Goal: Use online tool/utility: Utilize a website feature to perform a specific function

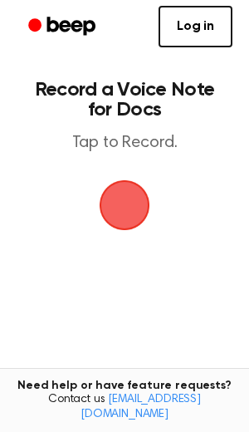
click at [123, 205] on span "button" at bounding box center [124, 205] width 47 height 47
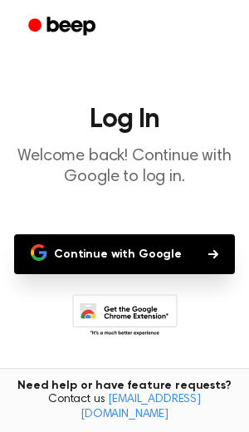
click at [169, 258] on button "Continue with Google" at bounding box center [124, 254] width 221 height 40
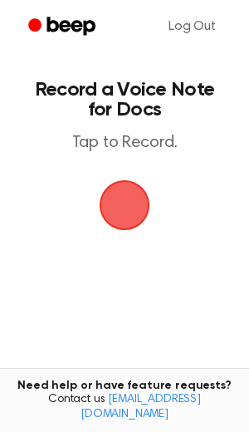
click at [122, 191] on span "button" at bounding box center [125, 205] width 51 height 51
click at [129, 213] on span "button" at bounding box center [124, 205] width 47 height 47
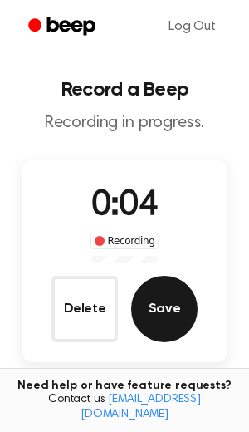
click at [159, 310] on button "Save" at bounding box center [164, 309] width 66 height 66
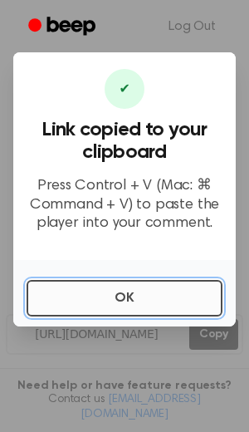
click at [150, 292] on button "OK" at bounding box center [125, 298] width 196 height 37
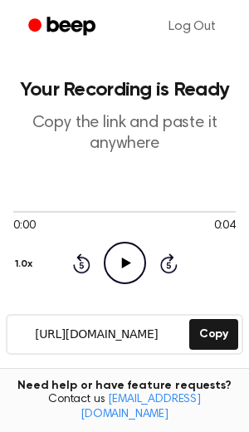
click at [115, 265] on icon "Play Audio" at bounding box center [125, 263] width 42 height 42
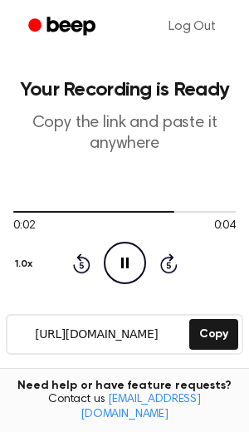
click at [79, 260] on icon at bounding box center [81, 263] width 17 height 20
click at [81, 265] on icon at bounding box center [81, 265] width 4 height 7
click at [77, 264] on icon "Rewind 5 seconds" at bounding box center [81, 264] width 18 height 22
click at [79, 263] on icon "Rewind 5 seconds" at bounding box center [81, 264] width 18 height 22
click at [135, 258] on icon "Pause Audio" at bounding box center [125, 263] width 42 height 42
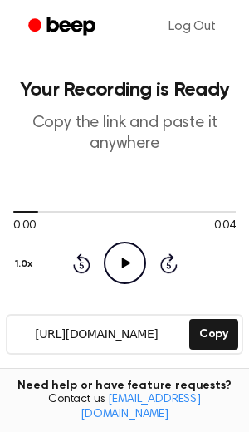
click at [86, 263] on icon "Rewind 5 seconds" at bounding box center [81, 264] width 18 height 22
click at [52, 28] on icon "Beep" at bounding box center [63, 26] width 71 height 24
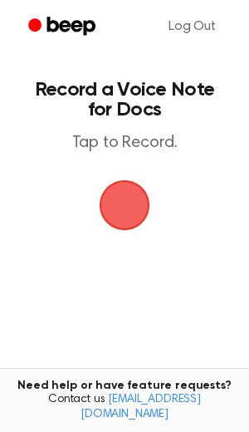
click at [99, 205] on span "button" at bounding box center [124, 204] width 87 height 87
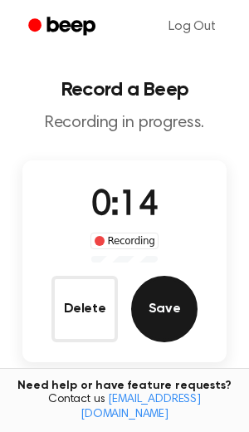
click at [175, 310] on button "Save" at bounding box center [164, 309] width 66 height 66
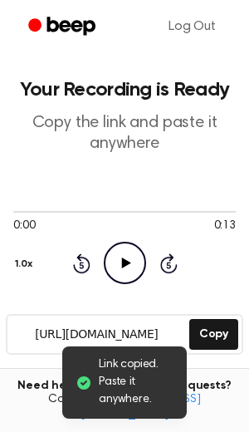
click at [138, 258] on icon "Play Audio" at bounding box center [125, 263] width 42 height 42
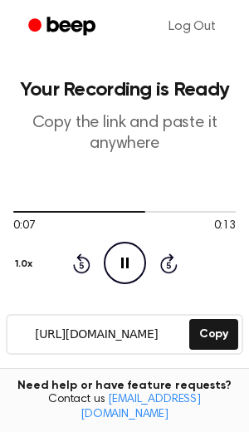
click at [81, 265] on icon at bounding box center [81, 265] width 4 height 7
click at [81, 266] on icon "Rewind 5 seconds" at bounding box center [81, 264] width 18 height 22
click at [81, 265] on icon at bounding box center [81, 265] width 4 height 7
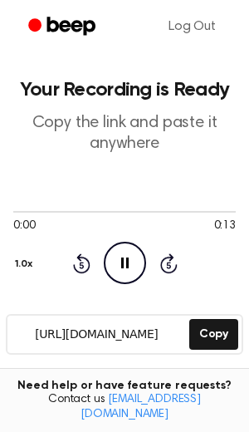
click at [73, 264] on icon at bounding box center [81, 263] width 17 height 20
click at [76, 263] on icon "Rewind 5 seconds" at bounding box center [81, 264] width 18 height 22
click at [71, 269] on div "0:00 0:13 Your browser does not support the [object Object] element. 1.0x Rewin…" at bounding box center [124, 244] width 223 height 80
click at [80, 254] on icon at bounding box center [81, 263] width 17 height 20
click at [75, 256] on icon "Rewind 5 seconds" at bounding box center [81, 264] width 18 height 22
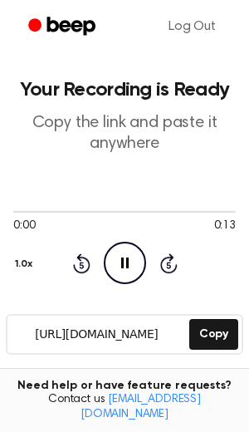
click at [81, 265] on icon at bounding box center [81, 265] width 4 height 7
